Goal: Information Seeking & Learning: Understand process/instructions

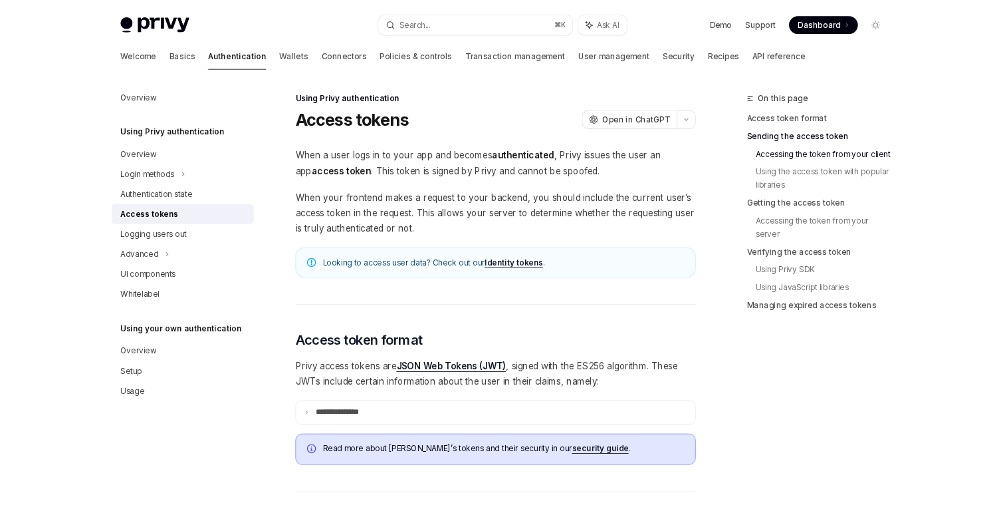
scroll to position [632, 0]
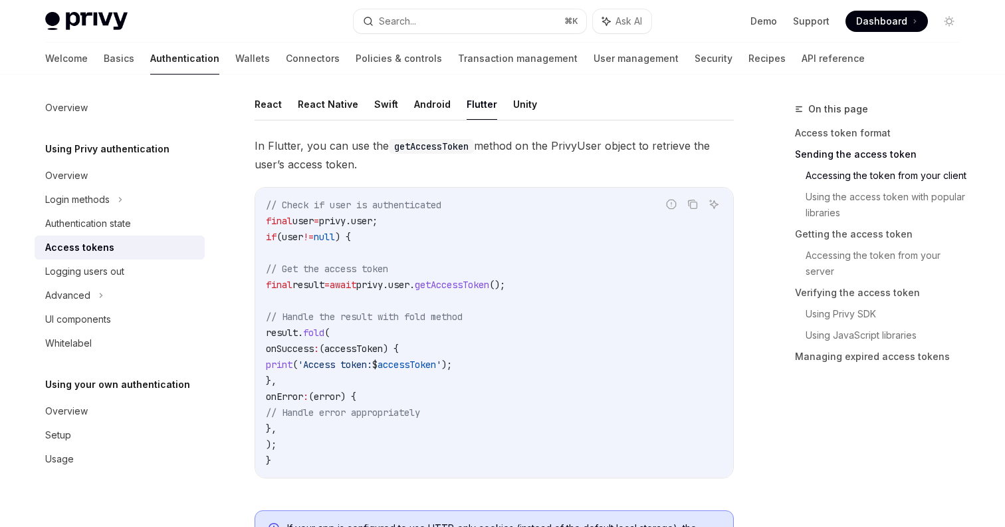
click at [607, 403] on code "// Check if user is authenticated final user = privy.user; if (user != null ) {…" at bounding box center [494, 332] width 457 height 271
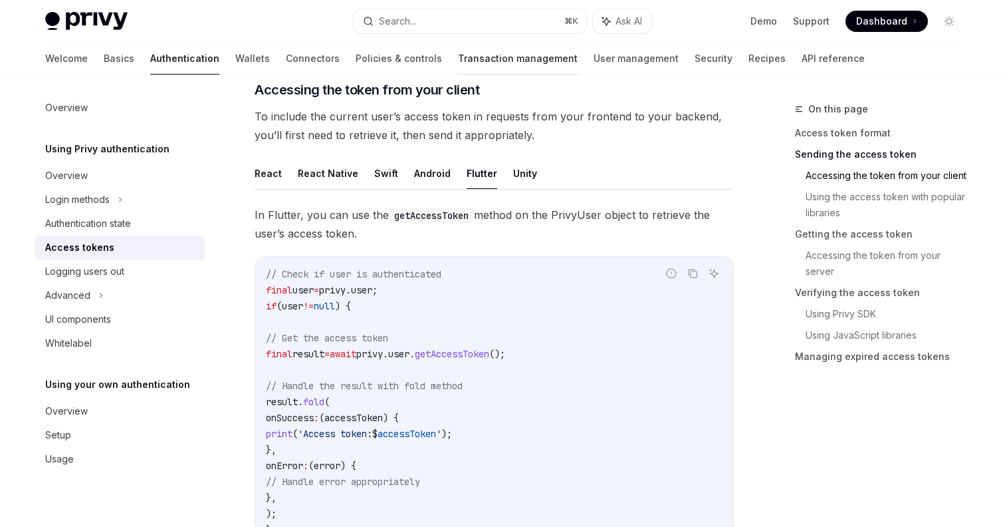
scroll to position [549, 0]
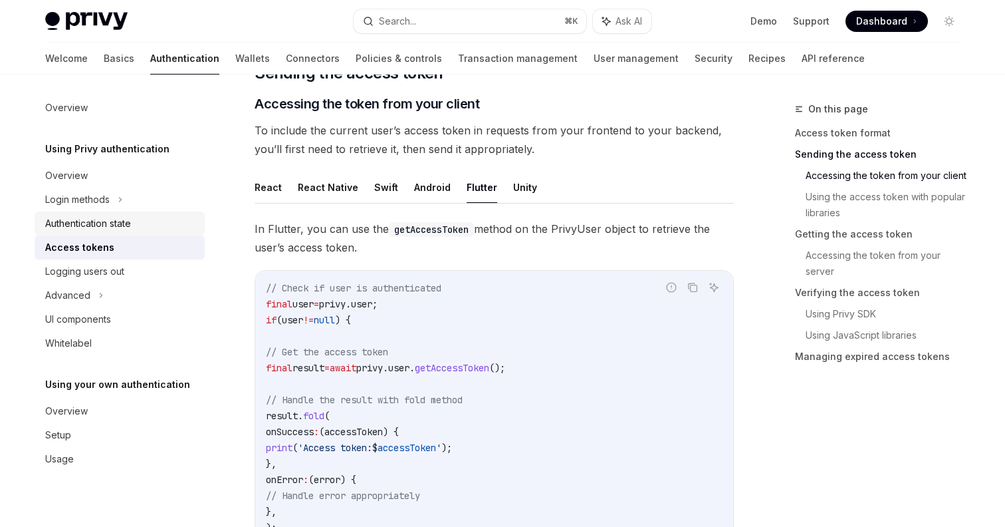
click at [115, 219] on div "Authentication state" at bounding box center [88, 223] width 86 height 16
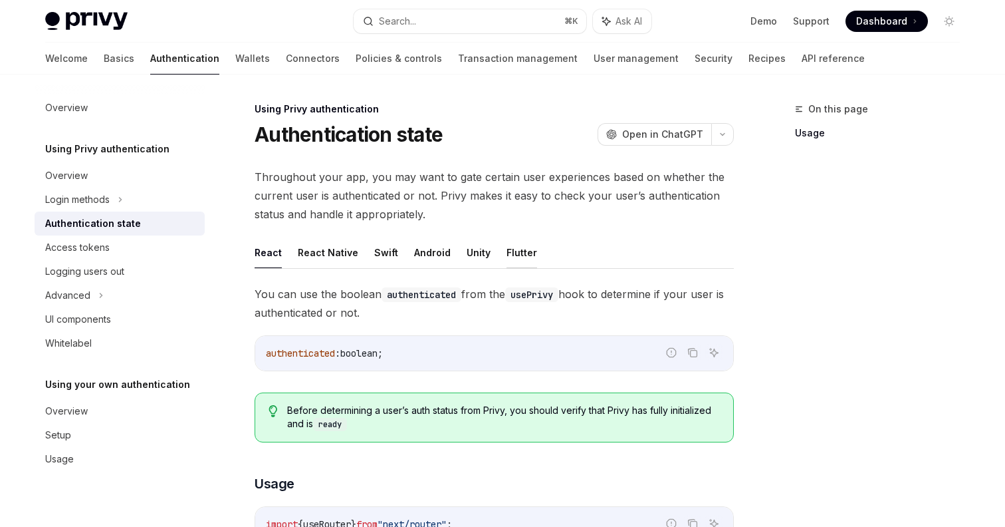
click at [513, 253] on button "Flutter" at bounding box center [522, 252] width 31 height 31
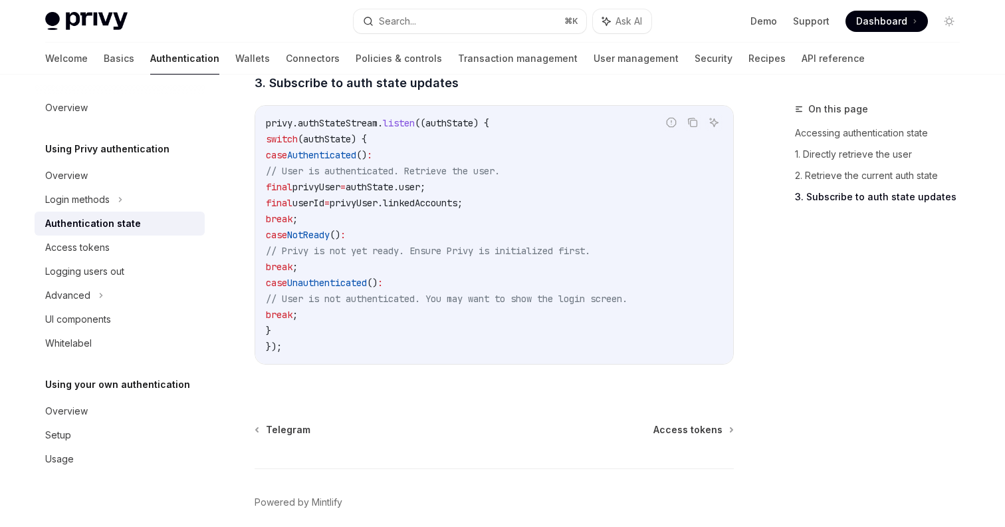
scroll to position [1391, 0]
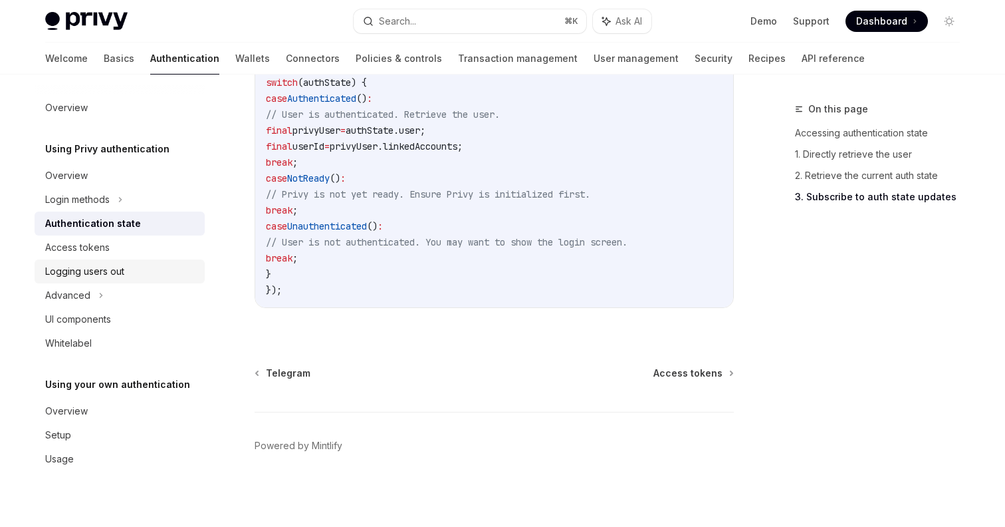
click at [96, 265] on div "Logging users out" at bounding box center [84, 271] width 79 height 16
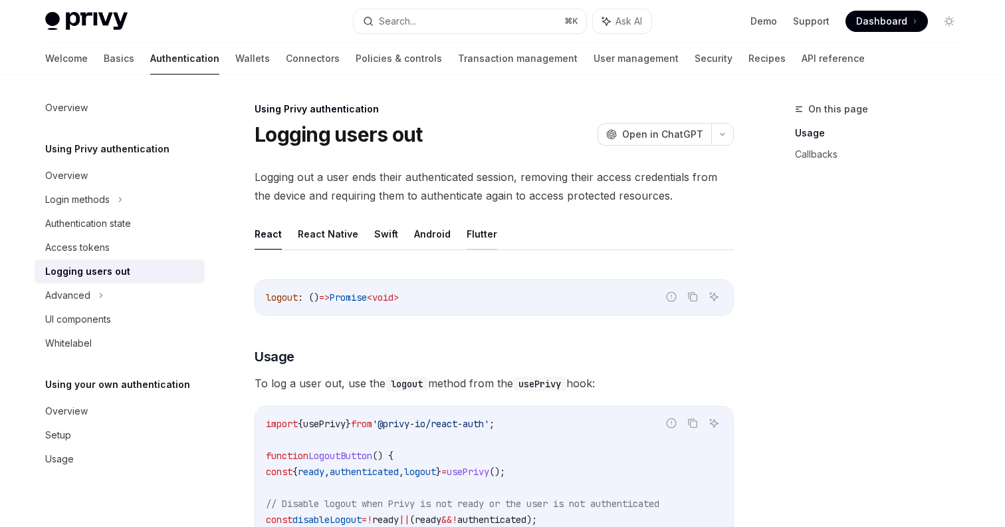
click at [471, 236] on button "Flutter" at bounding box center [482, 233] width 31 height 31
type textarea "*"
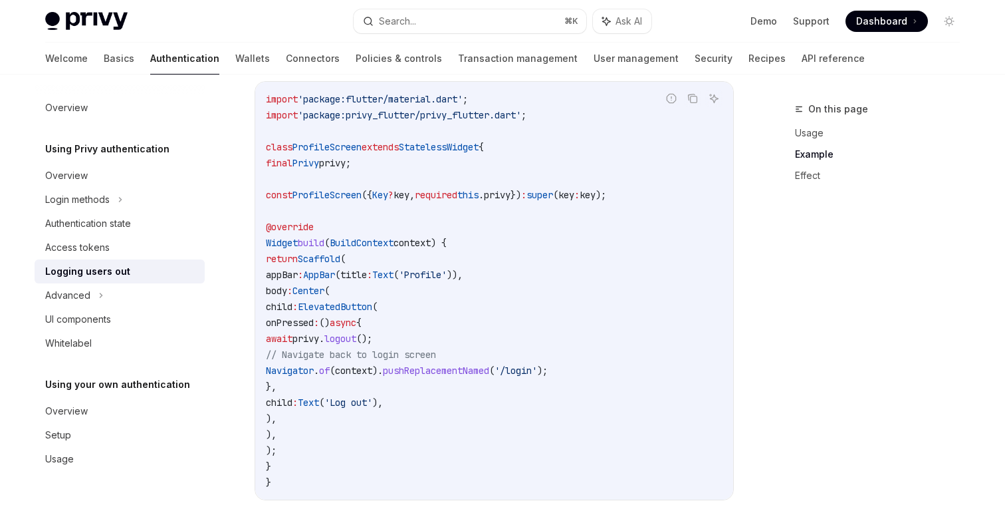
scroll to position [471, 0]
